Goal: Task Accomplishment & Management: Use online tool/utility

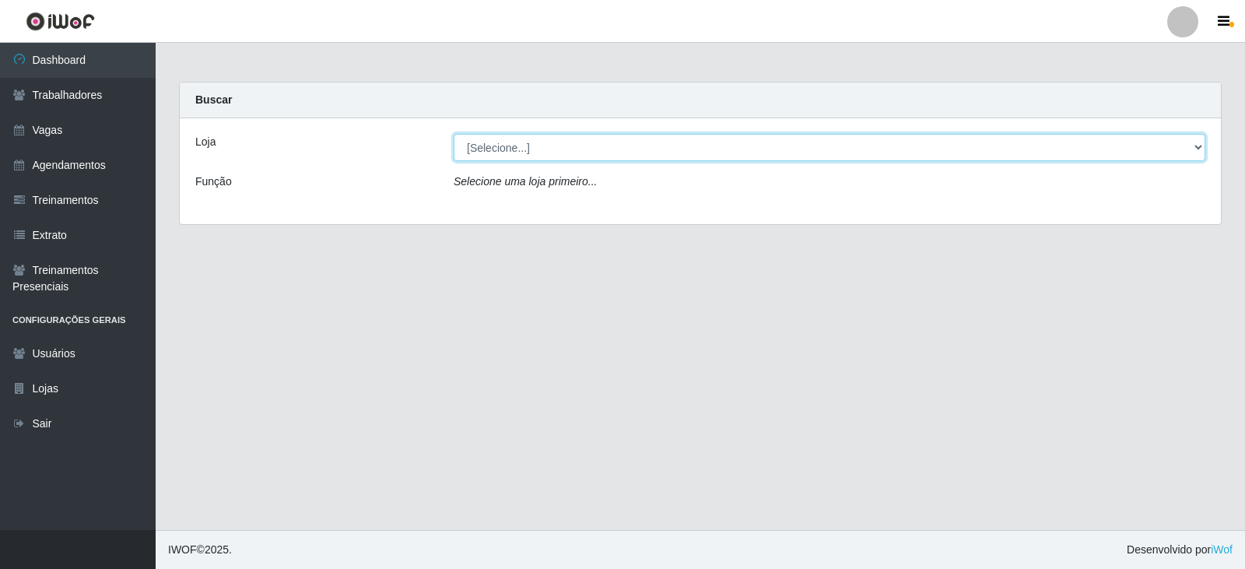
click at [1197, 145] on select "[Selecione...] SuperFácil Atacado - Alto de São Manoel SuperFácil Atacado - Ema…" at bounding box center [828, 147] width 751 height 27
select select "540"
click at [453, 134] on select "[Selecione...] SuperFácil Atacado - Alto de São Manoel SuperFácil Atacado - Ema…" at bounding box center [828, 147] width 751 height 27
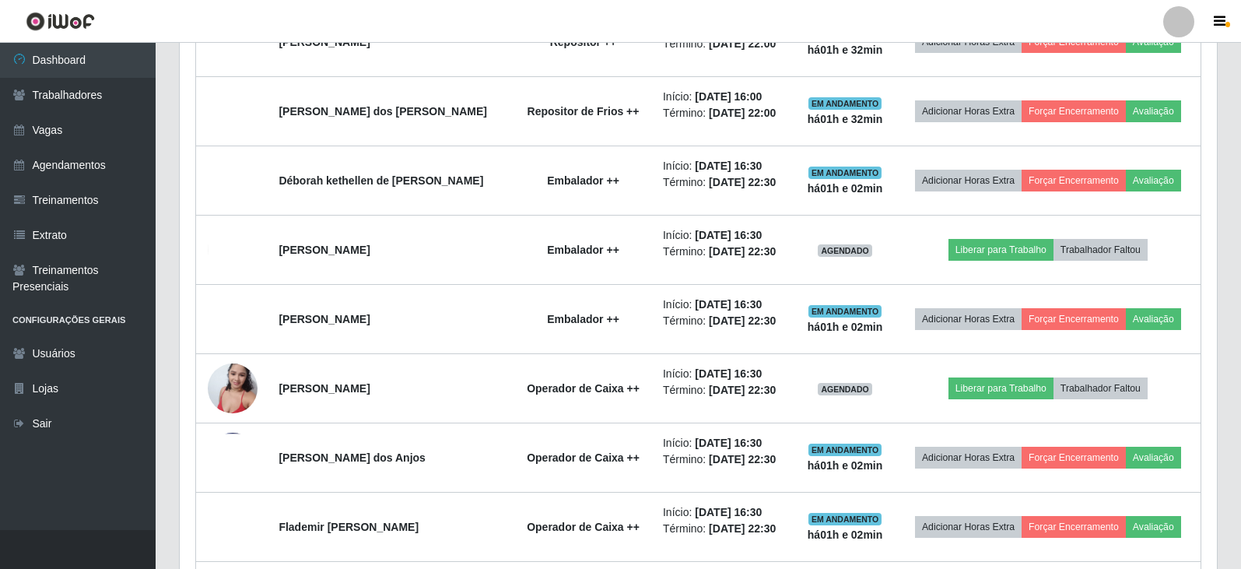
scroll to position [1245, 0]
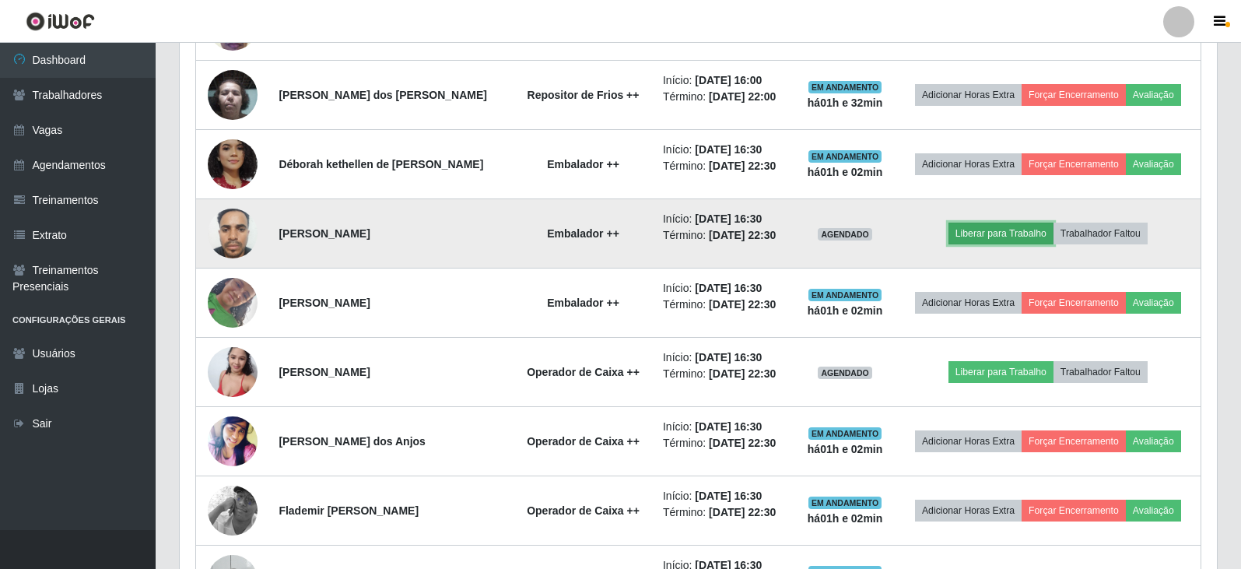
click at [1018, 236] on button "Liberar para Trabalho" at bounding box center [1000, 233] width 105 height 22
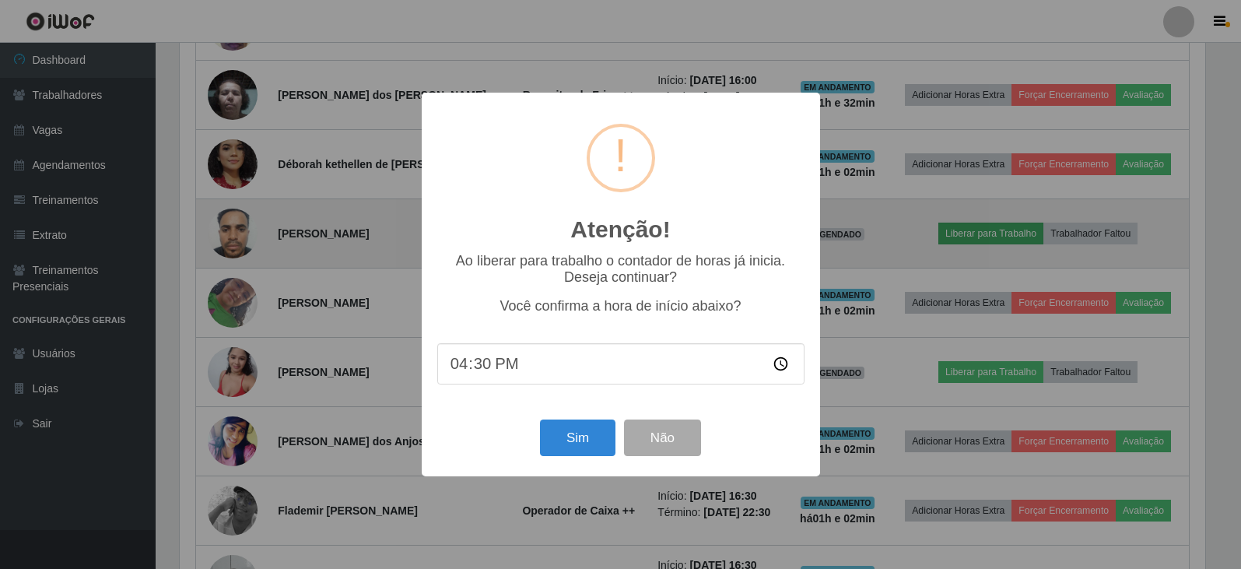
scroll to position [323, 1029]
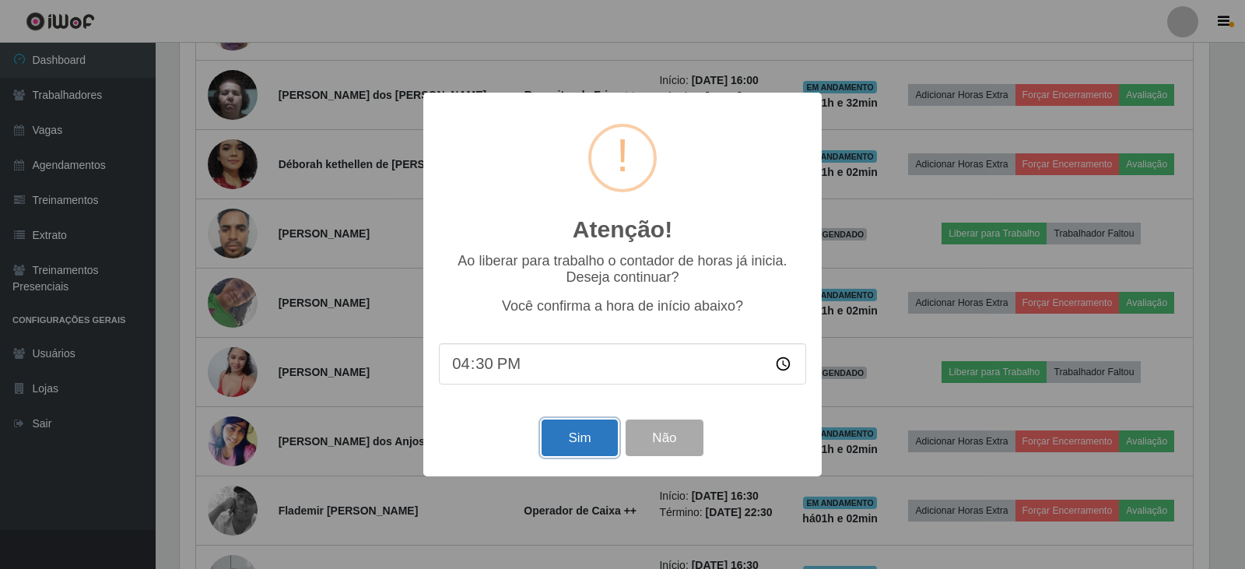
click at [587, 439] on button "Sim" at bounding box center [578, 437] width 75 height 37
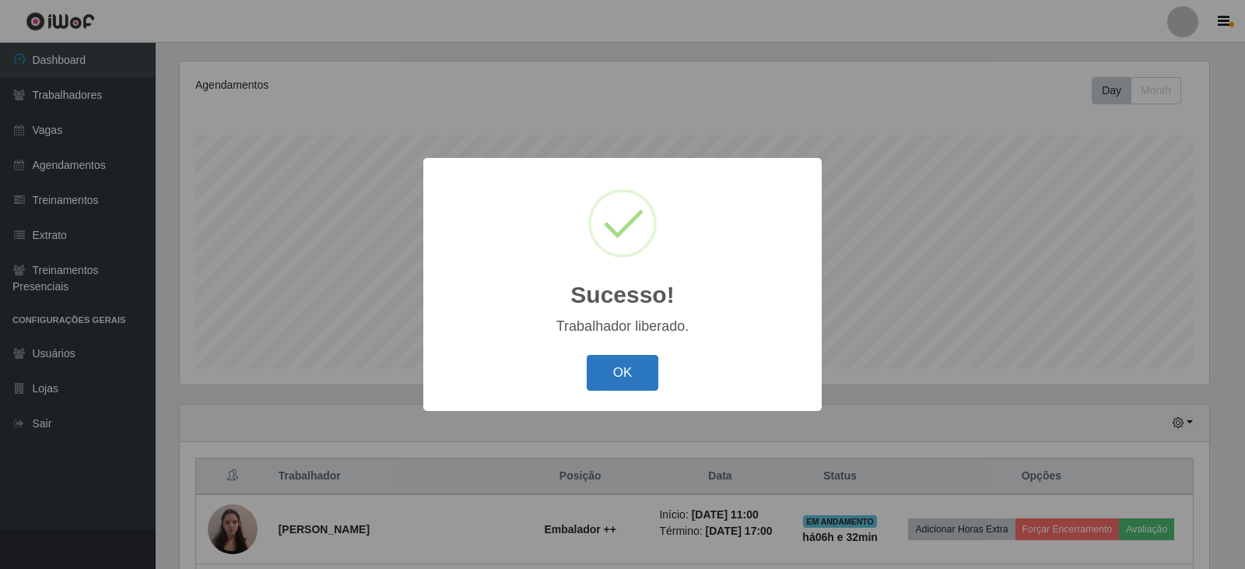
click at [611, 380] on button "OK" at bounding box center [623, 373] width 72 height 37
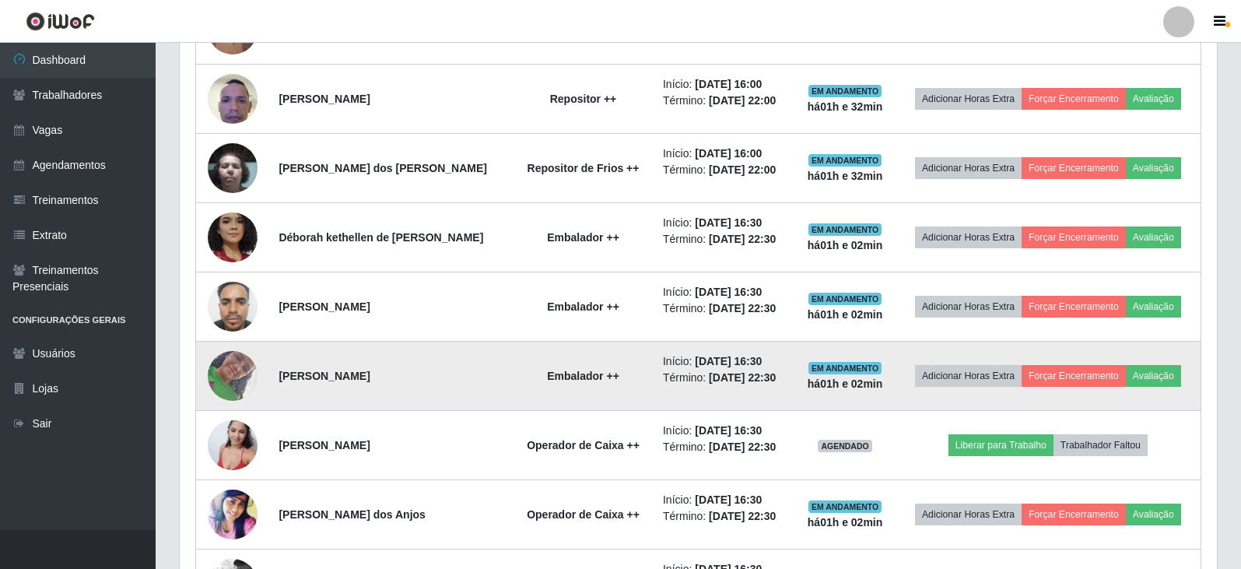
scroll to position [1199, 0]
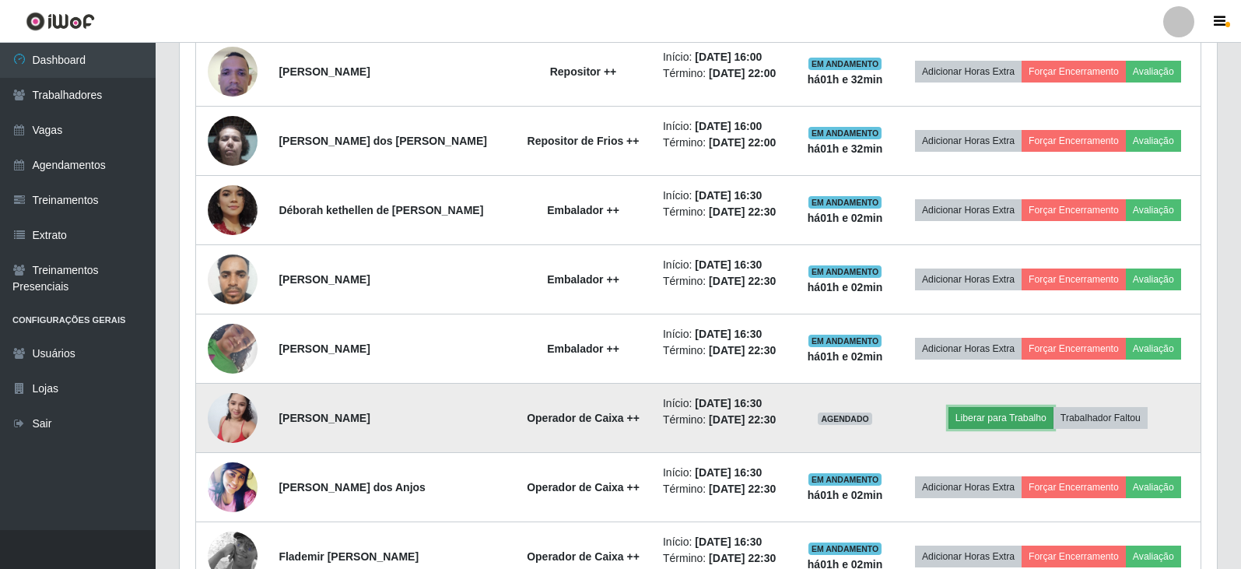
click at [989, 422] on button "Liberar para Trabalho" at bounding box center [1000, 418] width 105 height 22
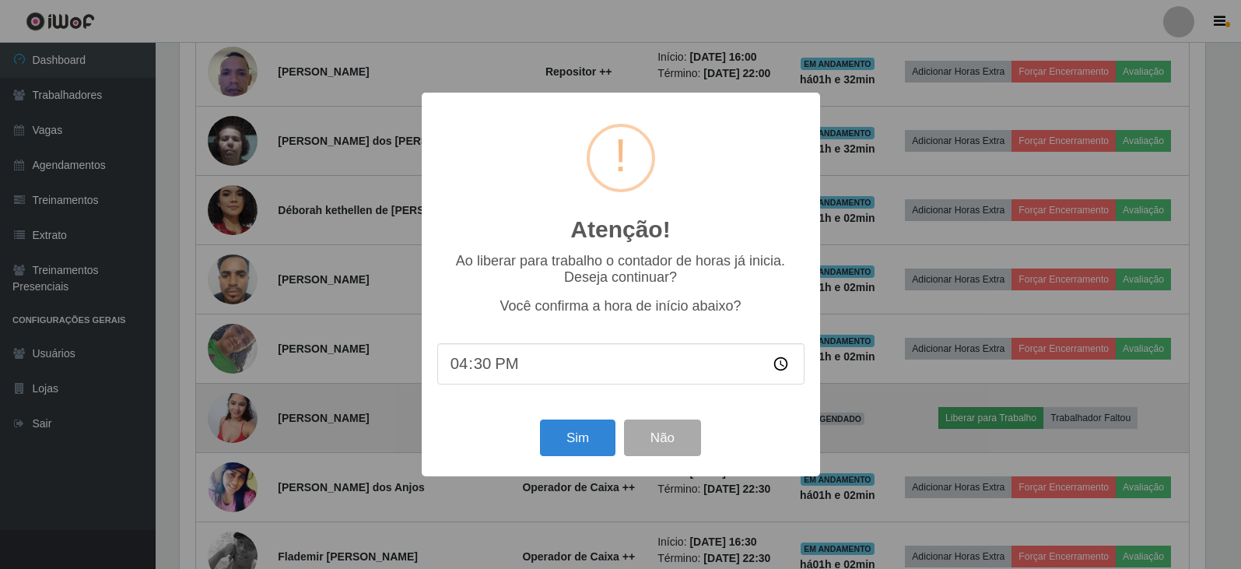
scroll to position [323, 1029]
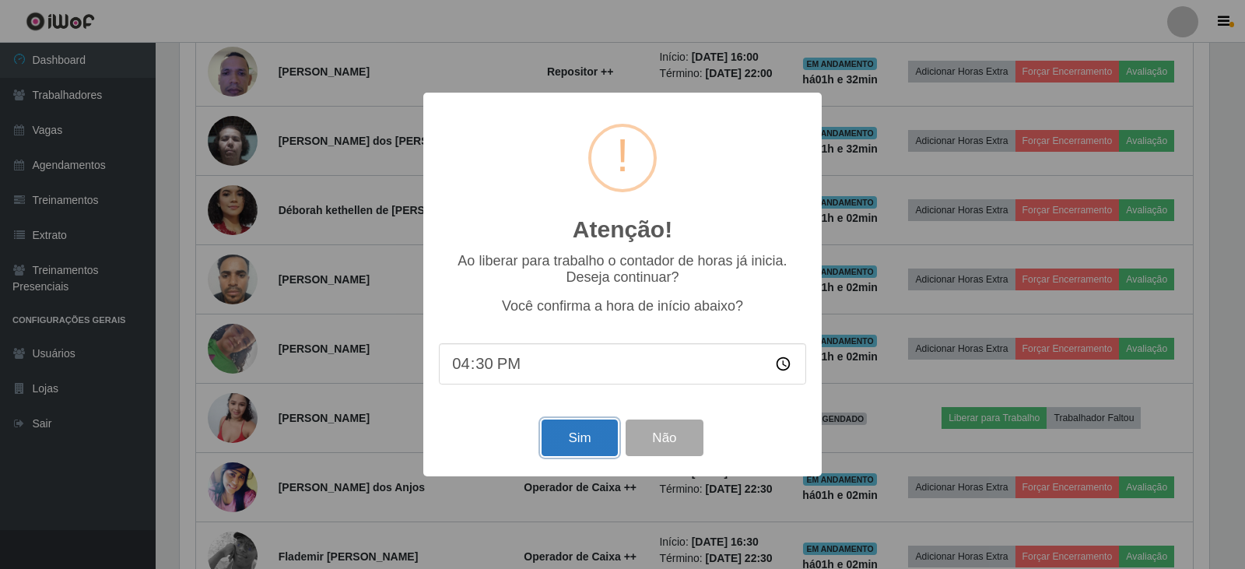
click at [573, 439] on button "Sim" at bounding box center [578, 437] width 75 height 37
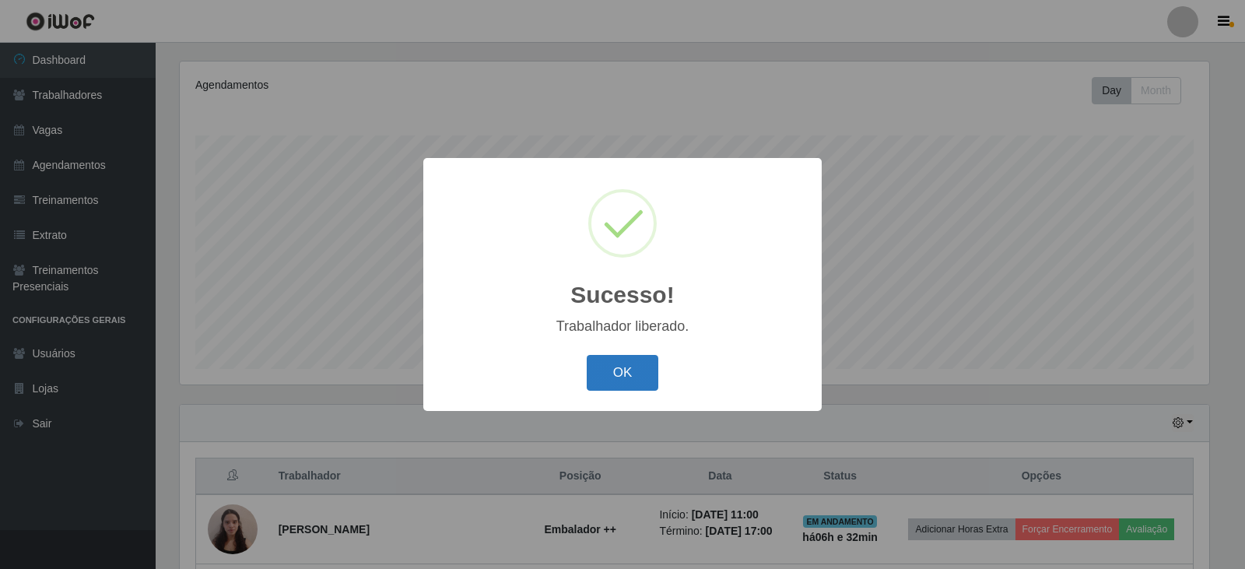
click at [597, 386] on button "OK" at bounding box center [623, 373] width 72 height 37
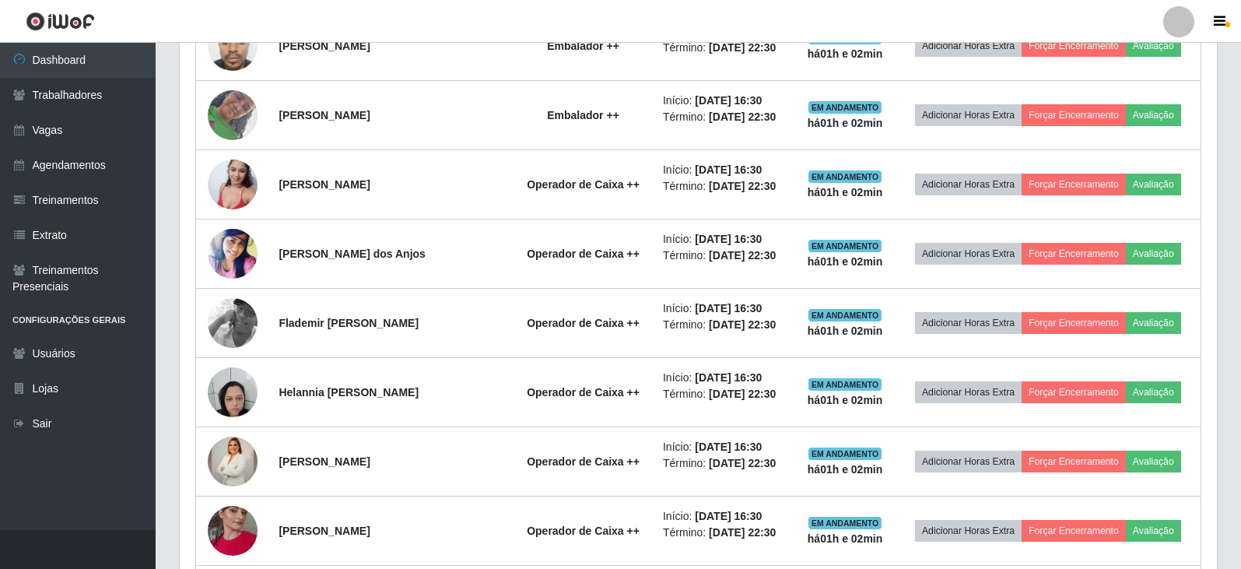
scroll to position [1641, 0]
